Goal: Task Accomplishment & Management: Use online tool/utility

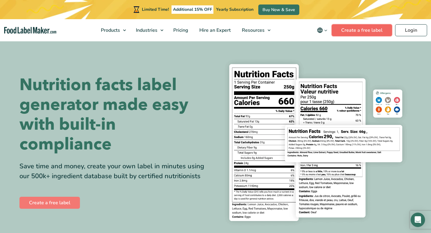
click at [340, 35] on link "Create a free label" at bounding box center [362, 30] width 60 height 12
